Goal: Information Seeking & Learning: Understand process/instructions

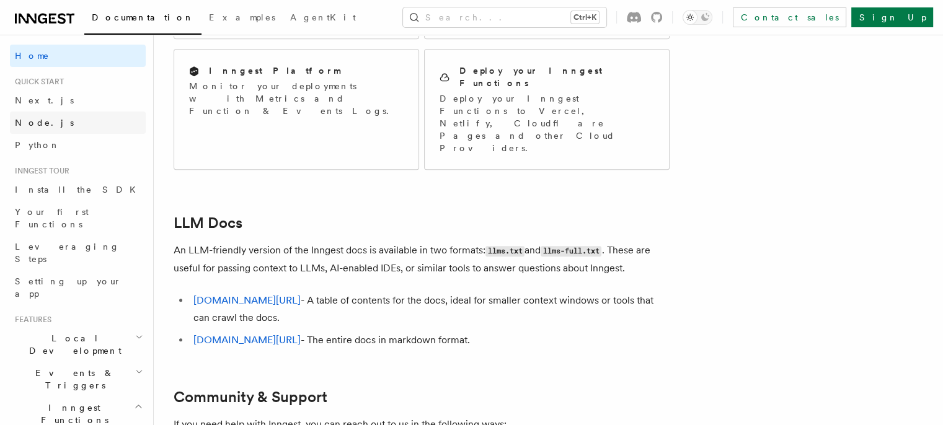
click at [25, 120] on span "Node.js" at bounding box center [44, 123] width 59 height 10
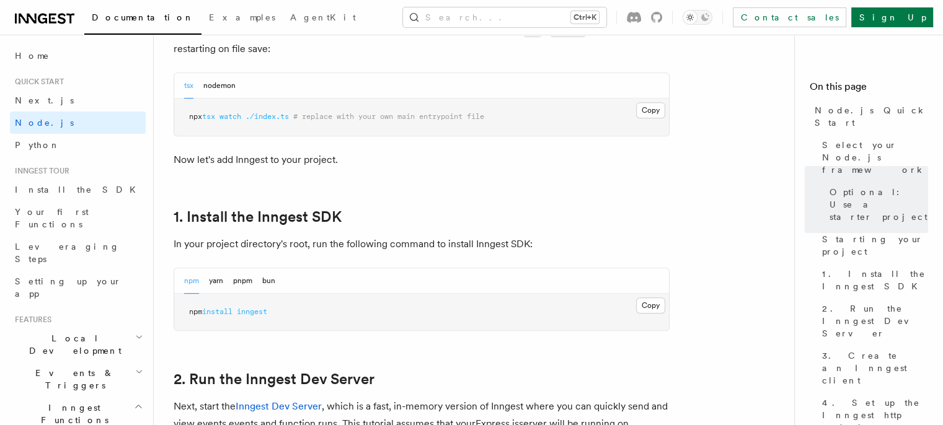
scroll to position [647, 0]
drag, startPoint x: 286, startPoint y: 316, endPoint x: 190, endPoint y: 316, distance: 96.7
click at [190, 316] on pre "npm install inngest" at bounding box center [421, 312] width 495 height 37
copy span "npm install inngest"
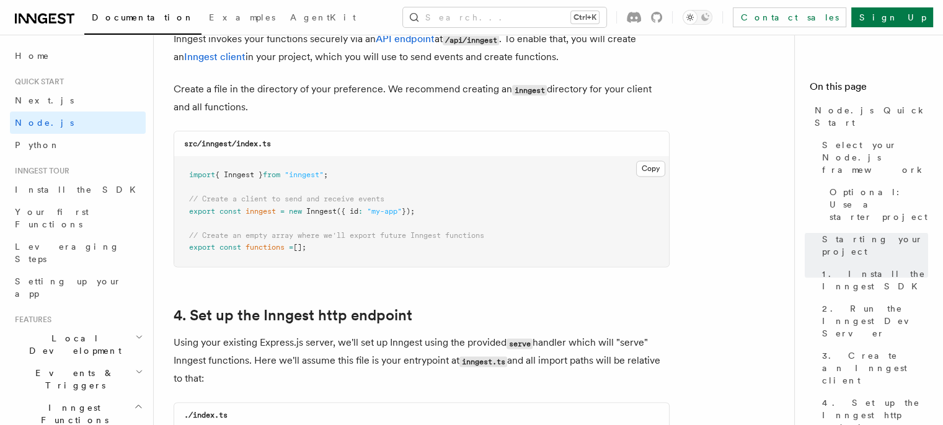
scroll to position [1630, 0]
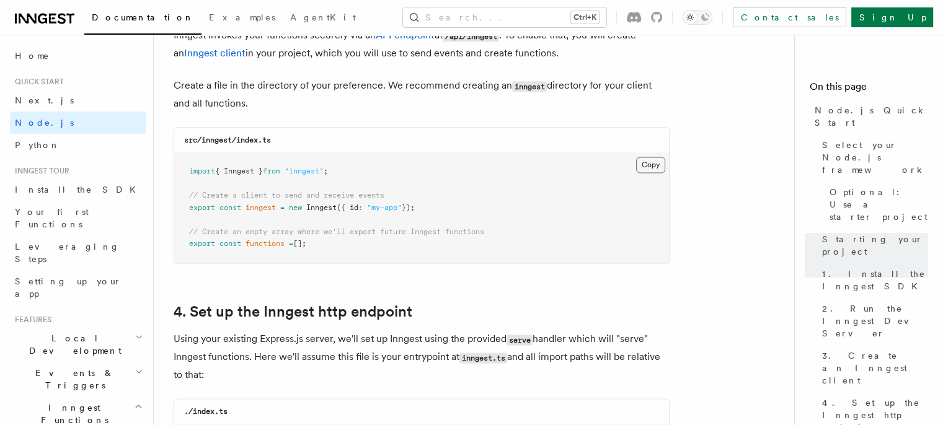
click at [644, 164] on button "Copy Copied" at bounding box center [650, 165] width 29 height 16
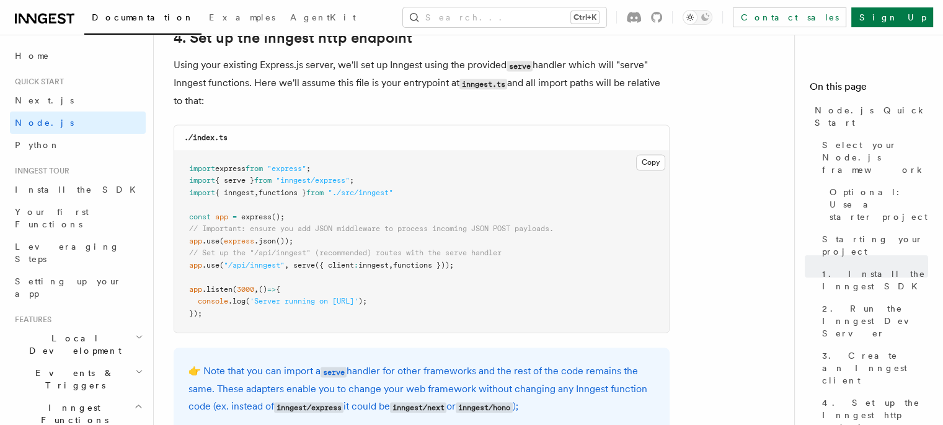
scroll to position [1896, 0]
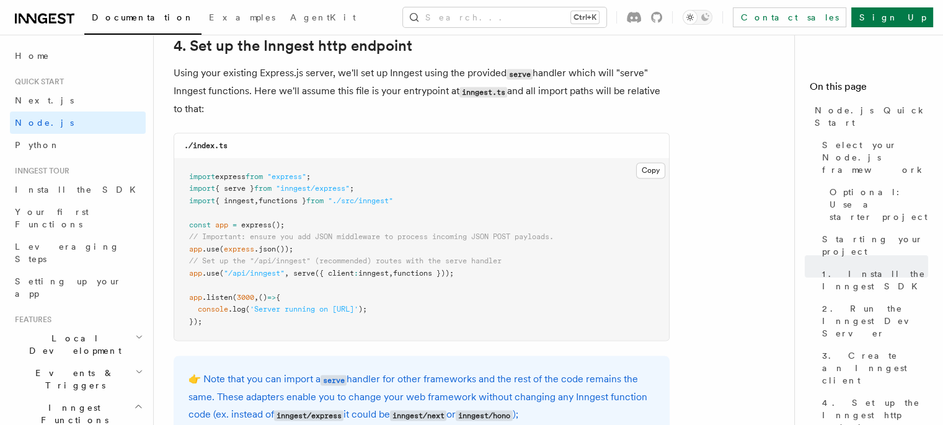
drag, startPoint x: 488, startPoint y: 276, endPoint x: 175, endPoint y: 273, distance: 313.1
click at [175, 273] on pre "import express from "express" ; import { serve } from "inngest/express" ; impor…" at bounding box center [421, 250] width 495 height 182
copy span "app .use ( "/api/inngest" , serve ({ client : inngest , functions }));"
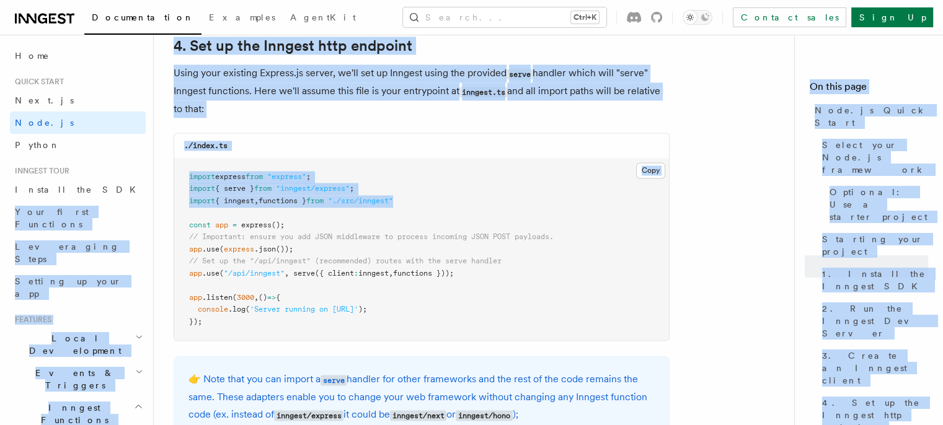
drag, startPoint x: 431, startPoint y: 201, endPoint x: 152, endPoint y: 189, distance: 279.9
click at [427, 201] on pre "import express from "express" ; import { serve } from "inngest/express" ; impor…" at bounding box center [421, 250] width 495 height 182
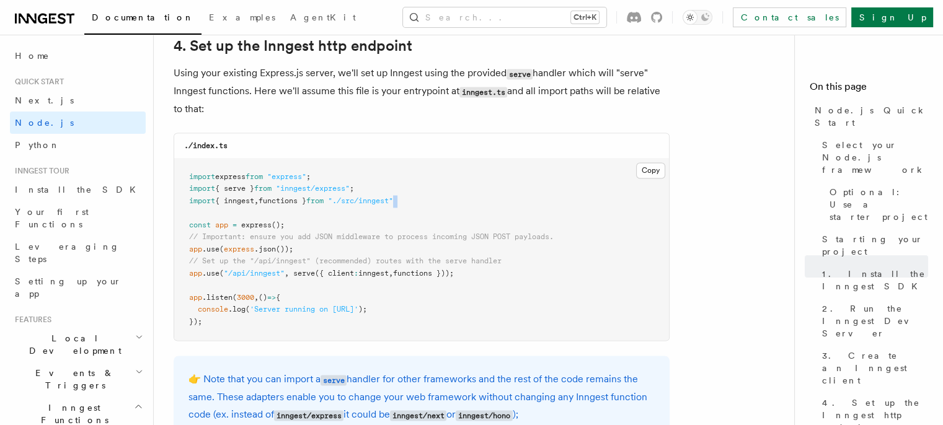
click at [393, 204] on span ""./src/inngest"" at bounding box center [360, 201] width 65 height 9
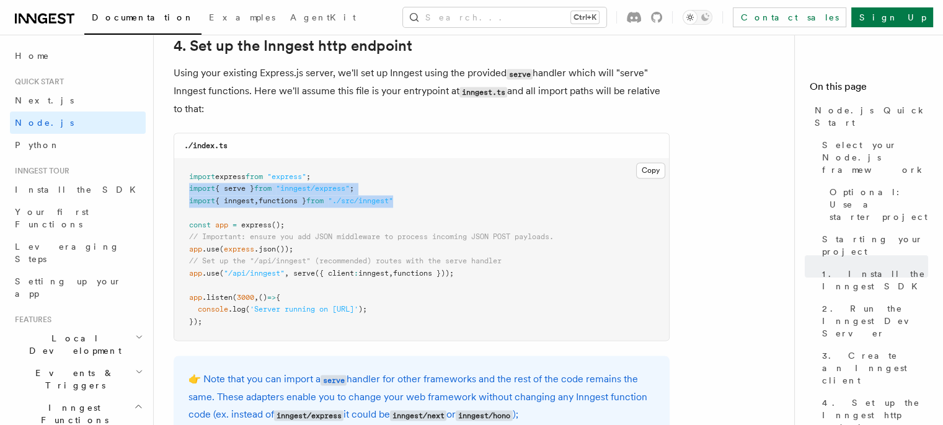
drag, startPoint x: 410, startPoint y: 204, endPoint x: 176, endPoint y: 193, distance: 234.0
click at [176, 193] on pre "import express from "express" ; import { serve } from "inngest/express" ; impor…" at bounding box center [421, 250] width 495 height 182
copy code "import { serve } from "inngest/express" ; import { inngest , functions } from "…"
